Goal: Task Accomplishment & Management: Manage account settings

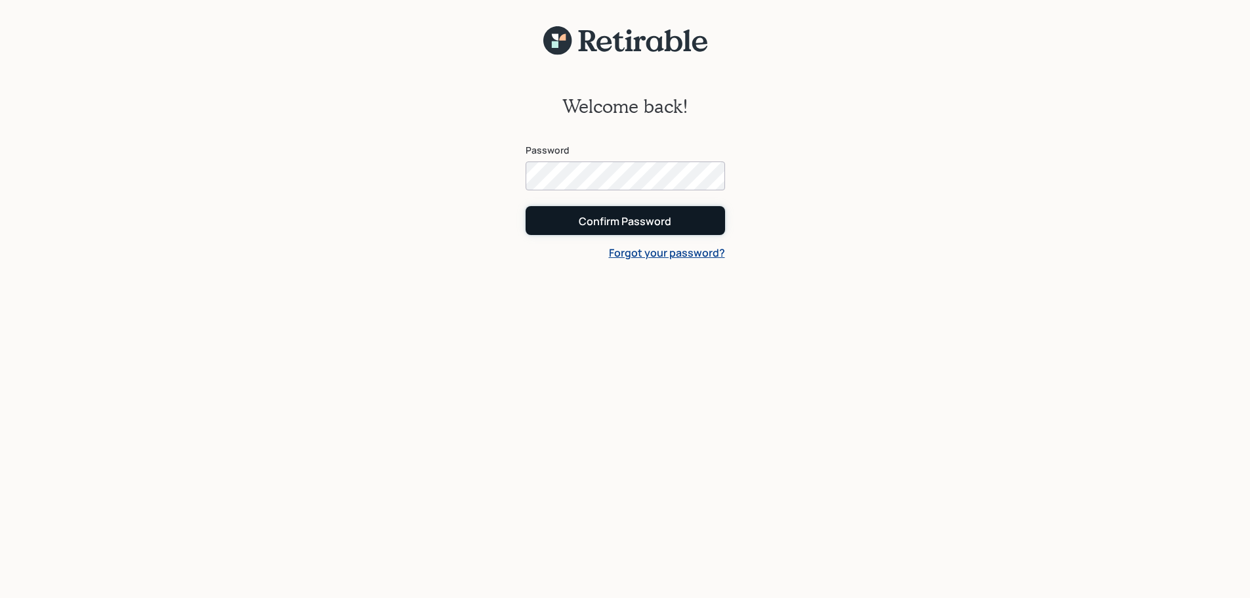
click at [622, 226] on div "Confirm Password" at bounding box center [625, 221] width 93 height 14
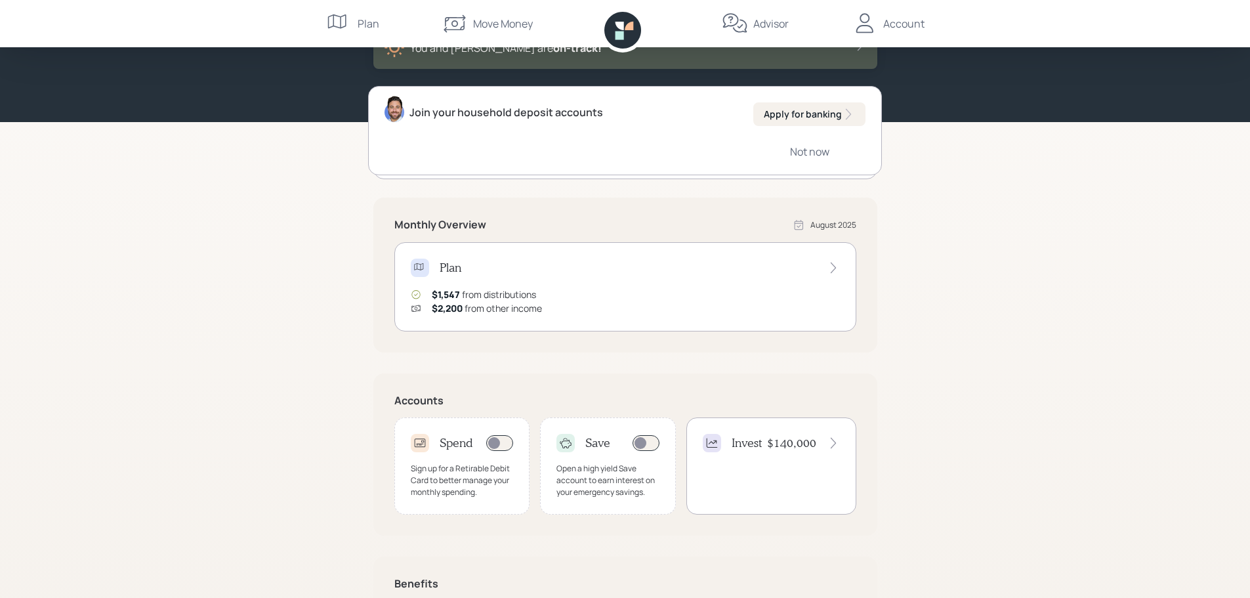
scroll to position [216, 0]
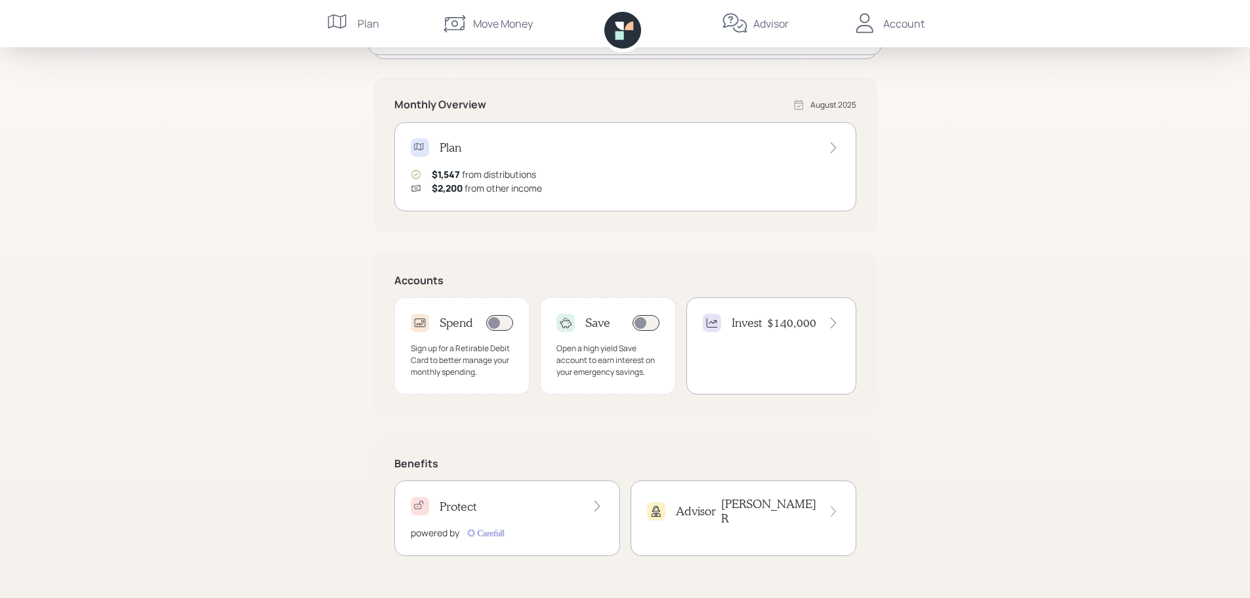
click at [464, 360] on div "Sign up for a Retirable Debit Card to better manage your monthly spending." at bounding box center [462, 360] width 103 height 35
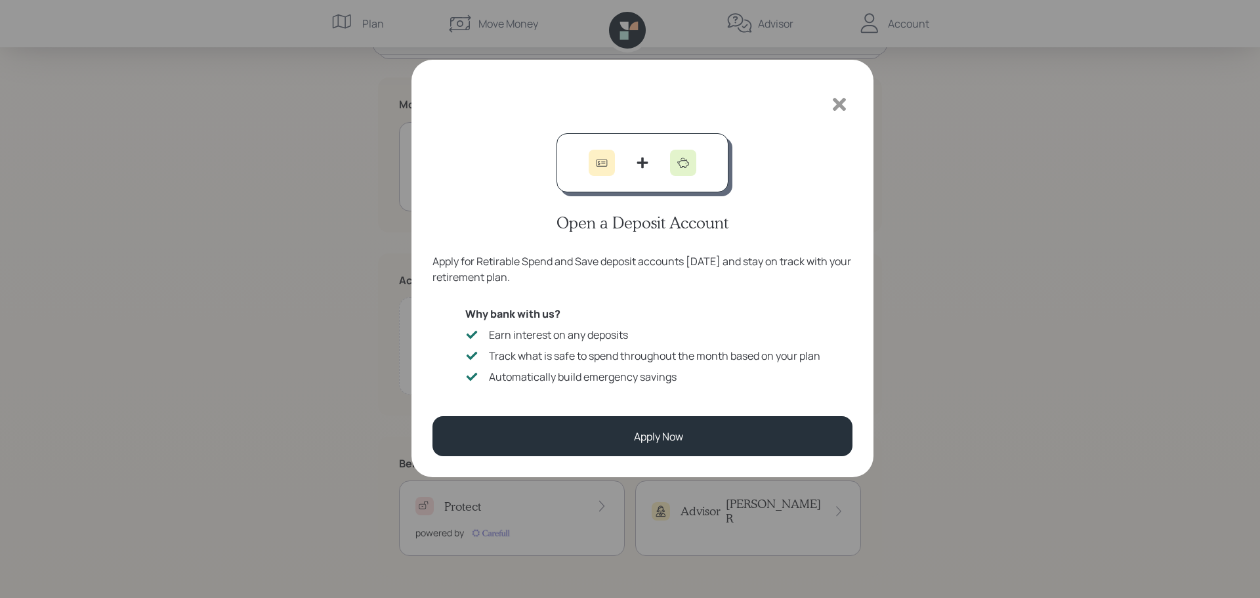
click at [572, 360] on div "Open a Deposit Account Apply for Retirable Spend and Save deposit accounts [DAT…" at bounding box center [642, 261] width 420 height 257
drag, startPoint x: 663, startPoint y: 433, endPoint x: 1057, endPoint y: 310, distance: 413.0
click at [1057, 310] on div "Open a Deposit Account Apply for Retirable Spend and Save deposit accounts [DAT…" at bounding box center [630, 299] width 1260 height 598
click at [839, 106] on icon at bounding box center [839, 104] width 13 height 13
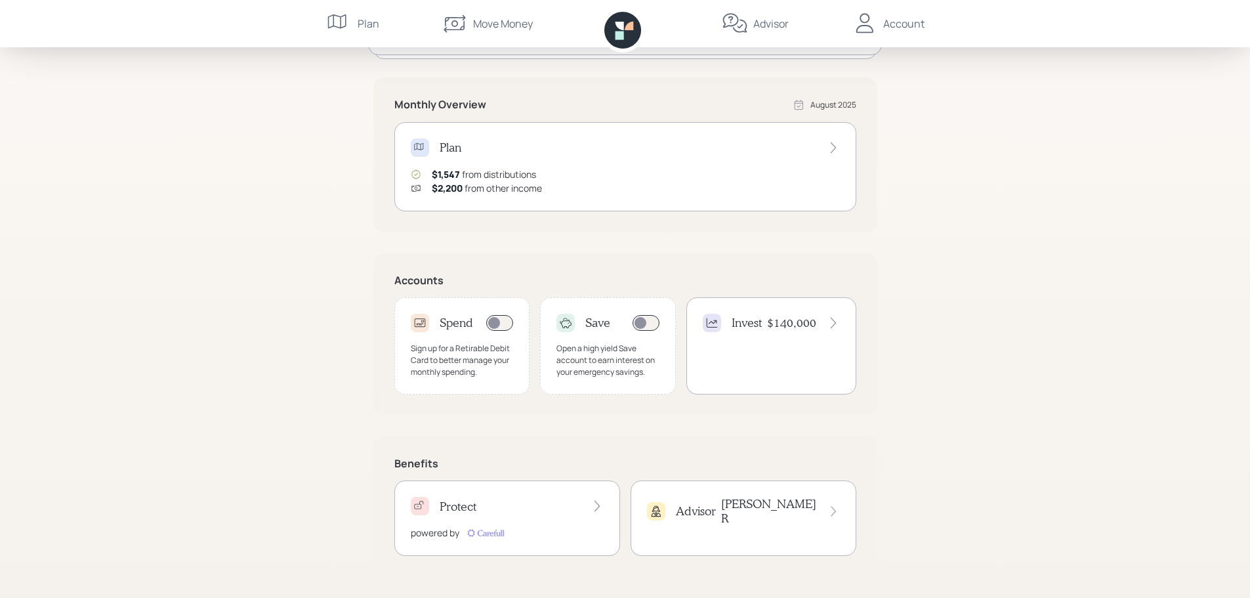
scroll to position [0, 0]
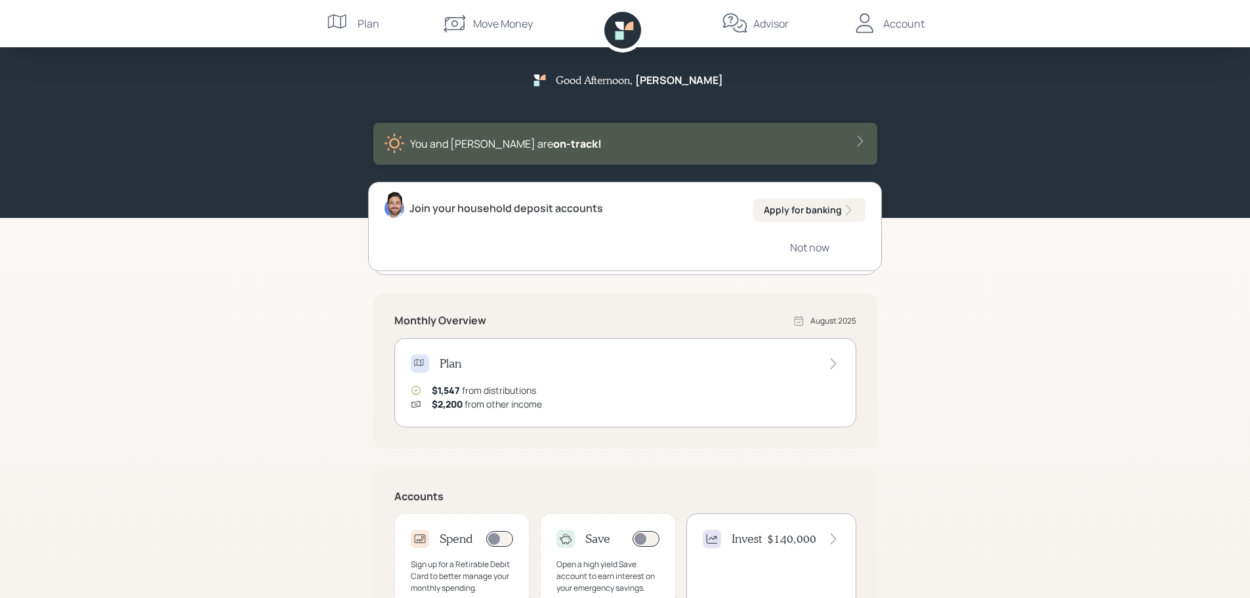
click at [906, 26] on div "Account" at bounding box center [903, 24] width 41 height 16
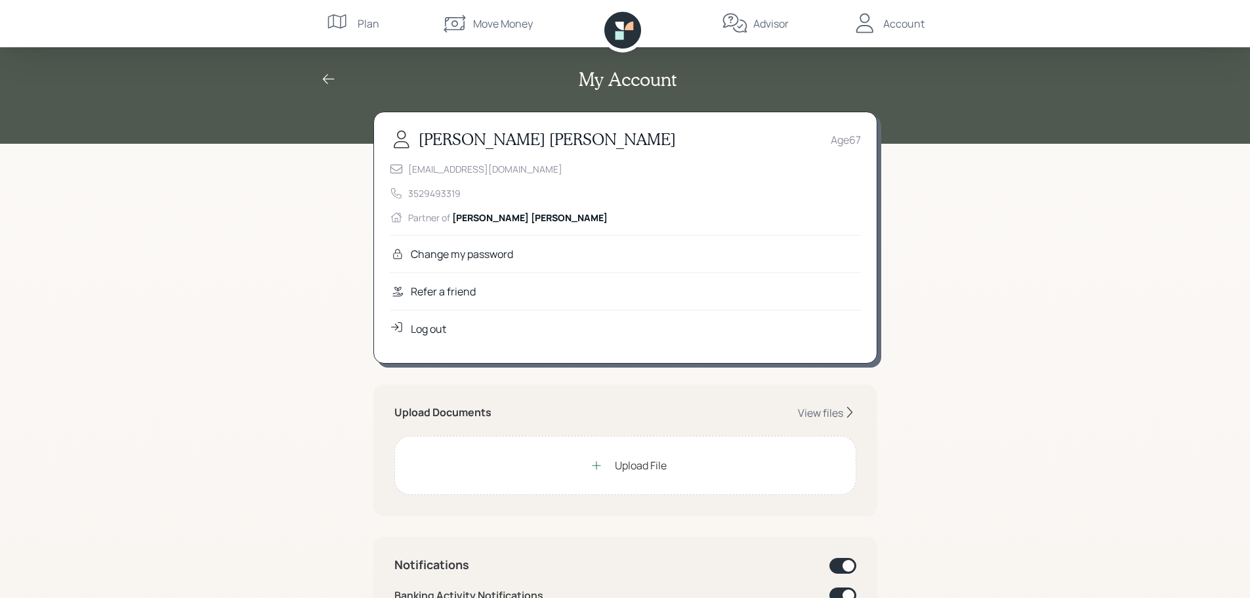
click at [432, 331] on div "Log out" at bounding box center [428, 329] width 35 height 16
